Goal: Information Seeking & Learning: Learn about a topic

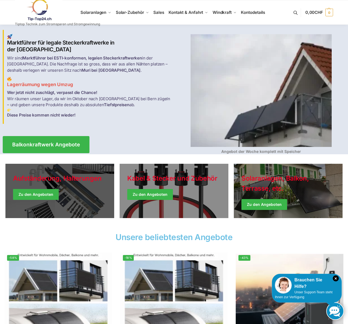
click at [48, 195] on link "Holiday Style" at bounding box center [59, 191] width 109 height 54
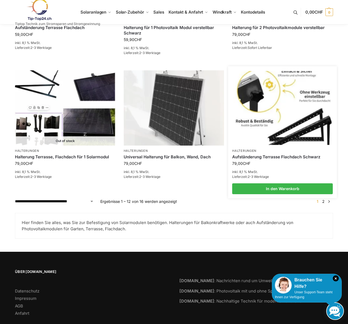
scroll to position [541, 0]
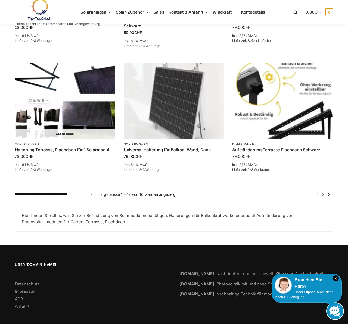
click at [323, 192] on link "2" at bounding box center [323, 194] width 5 height 5
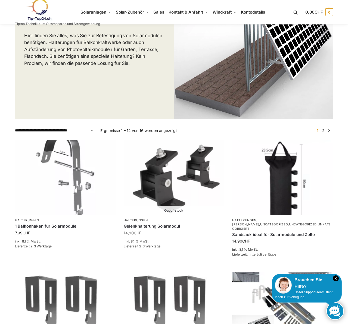
scroll to position [0, 0]
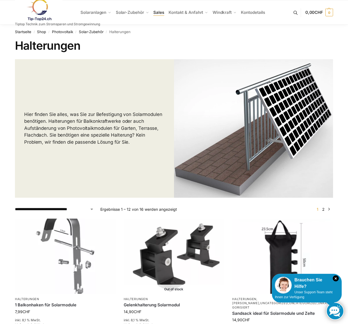
click at [159, 13] on span "Sales" at bounding box center [158, 12] width 11 height 5
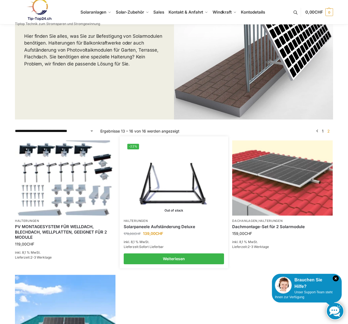
scroll to position [82, 0]
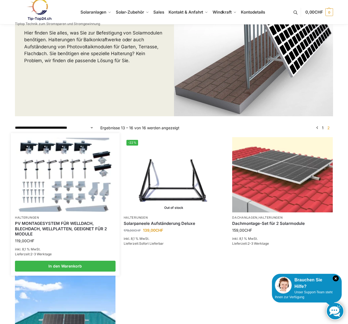
click at [74, 228] on link "PV MONTAGESYSTEM FÜR WELLDACH, BLECHDACH, WELLPLATTEN, GEEIGNET FÜR 2 MODULE" at bounding box center [65, 229] width 101 height 16
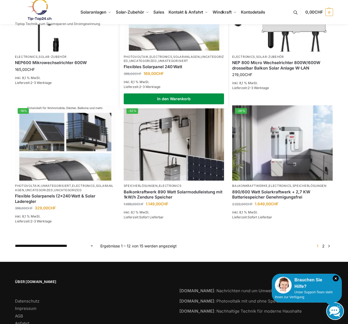
scroll to position [408, 0]
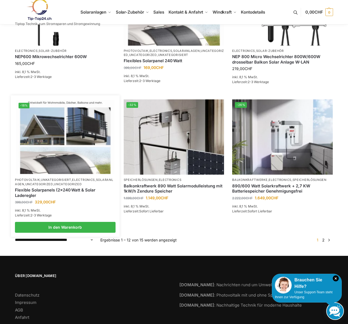
click at [82, 183] on link "Uncategorized" at bounding box center [68, 184] width 28 height 4
click at [45, 152] on img at bounding box center [65, 137] width 99 height 74
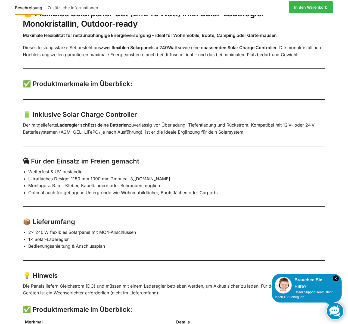
scroll to position [245, 0]
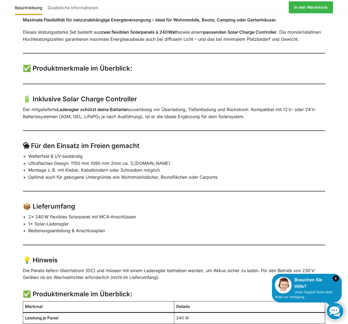
click at [145, 167] on li "Ultraflaches Design: 1150 mm 1090 mm 2mm ca. 3,[DOMAIN_NAME]" at bounding box center [176, 163] width 297 height 7
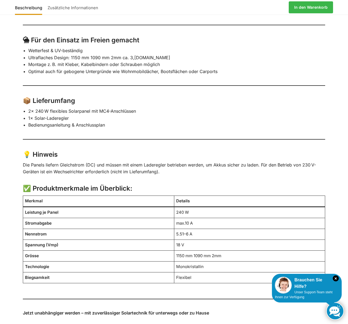
scroll to position [353, 0]
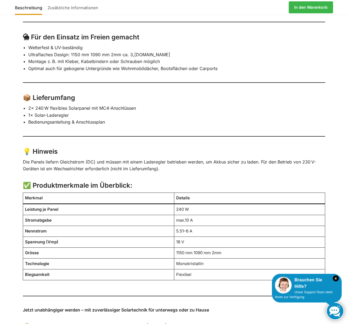
click at [202, 258] on td "1150 mm 1090 mm 2mm" at bounding box center [249, 253] width 151 height 11
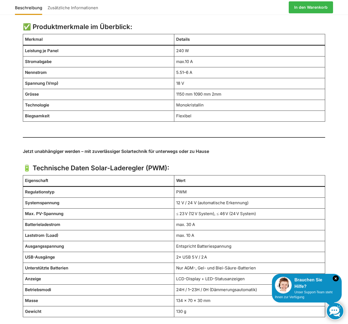
scroll to position [541, 0]
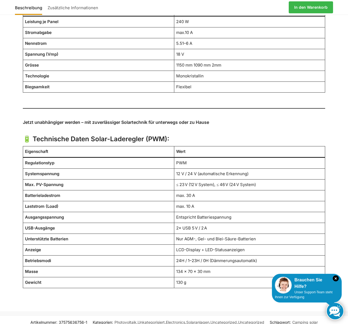
click at [179, 277] on td "134 × 70 × 30 mm" at bounding box center [249, 271] width 151 height 11
click at [176, 277] on td "134 × 70 × 30 mm" at bounding box center [249, 271] width 151 height 11
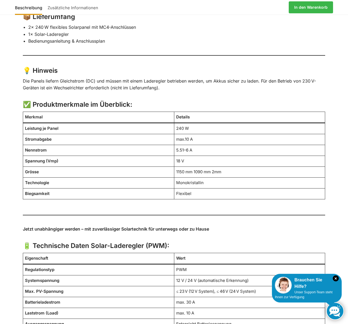
scroll to position [324, 0]
